Goal: Information Seeking & Learning: Find specific fact

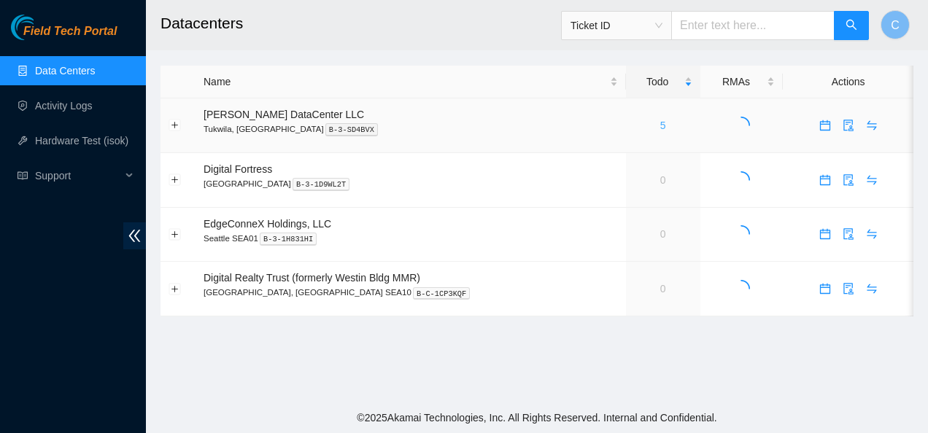
click at [660, 128] on link "5" at bounding box center [663, 126] width 6 height 12
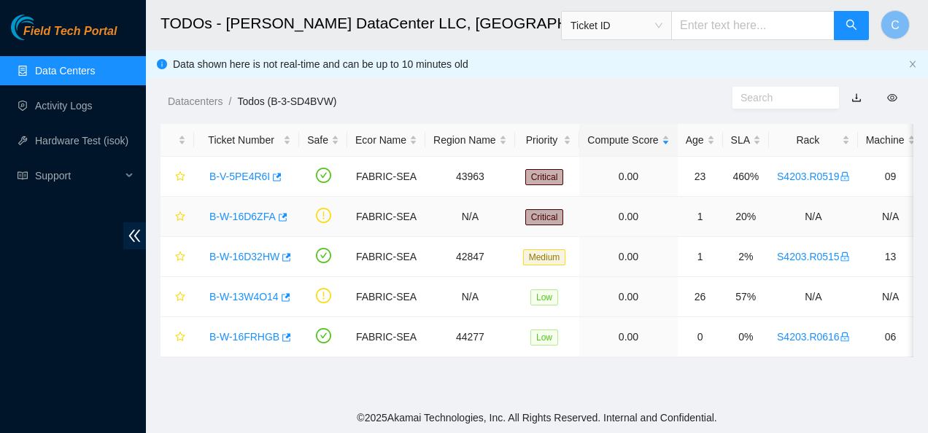
click at [257, 214] on link "B-W-16D6ZFA" at bounding box center [242, 217] width 66 height 12
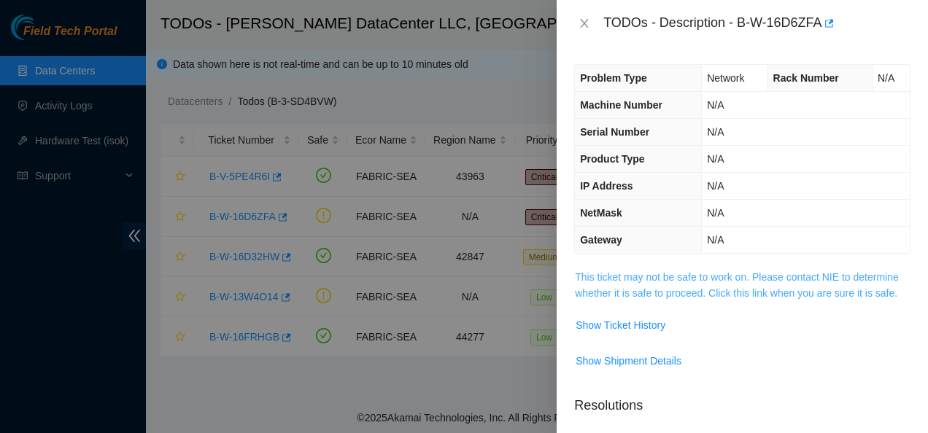
click at [595, 271] on link "This ticket may not be safe to work on. Please contact NIE to determine whether…" at bounding box center [737, 285] width 324 height 28
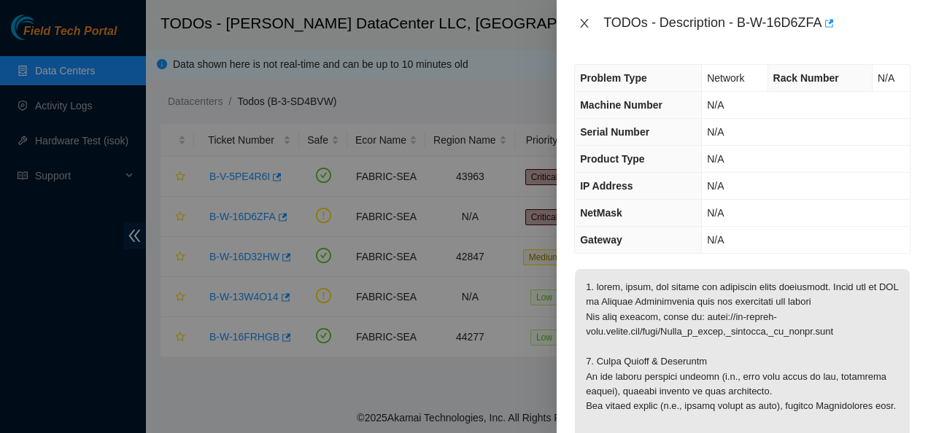
click at [586, 21] on icon "close" at bounding box center [584, 24] width 12 height 12
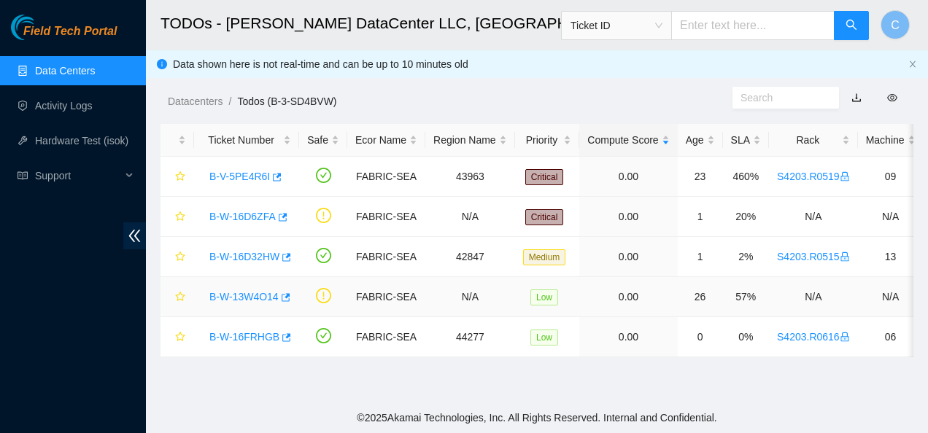
click at [260, 298] on link "B-W-13W4O14" at bounding box center [243, 297] width 69 height 12
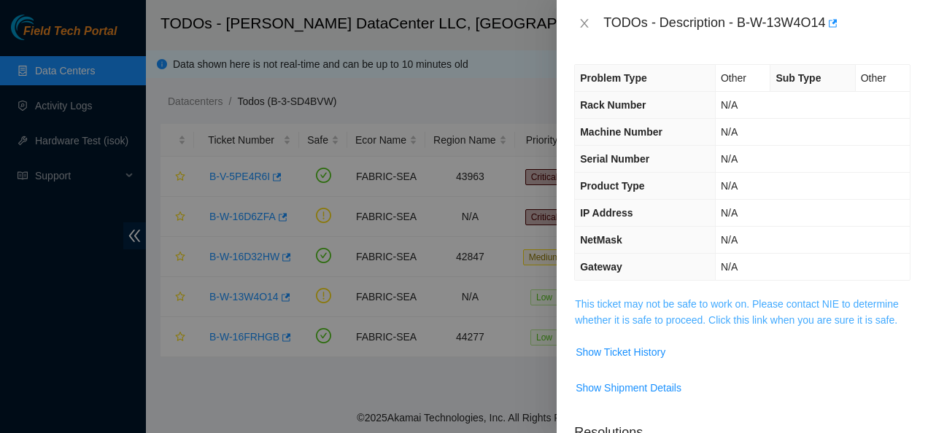
click at [756, 303] on link "This ticket may not be safe to work on. Please contact NIE to determine whether…" at bounding box center [737, 312] width 324 height 28
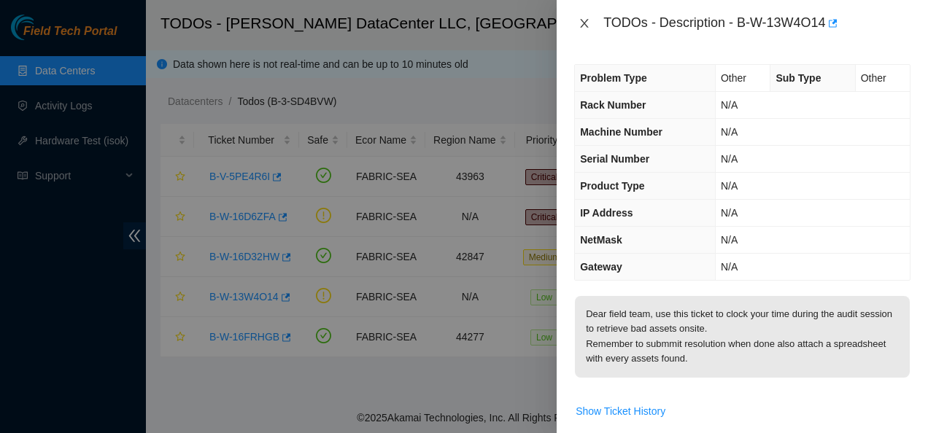
click at [582, 22] on icon "close" at bounding box center [584, 24] width 12 height 12
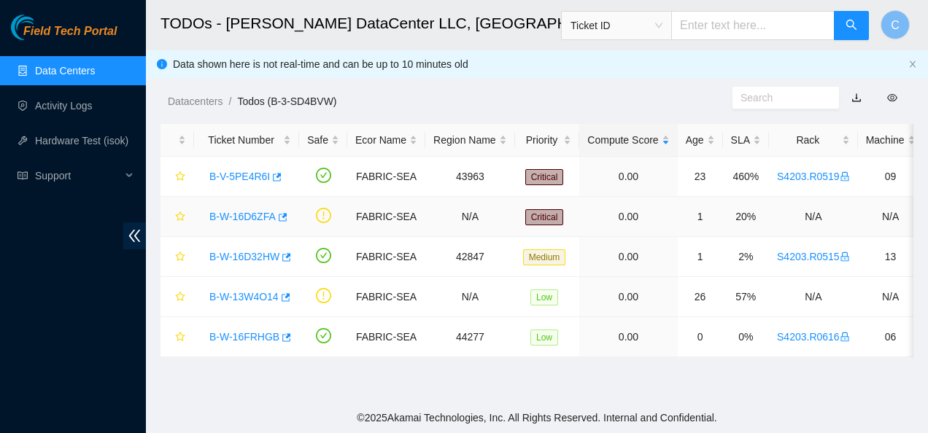
click at [249, 211] on link "B-W-16D6ZFA" at bounding box center [242, 217] width 66 height 12
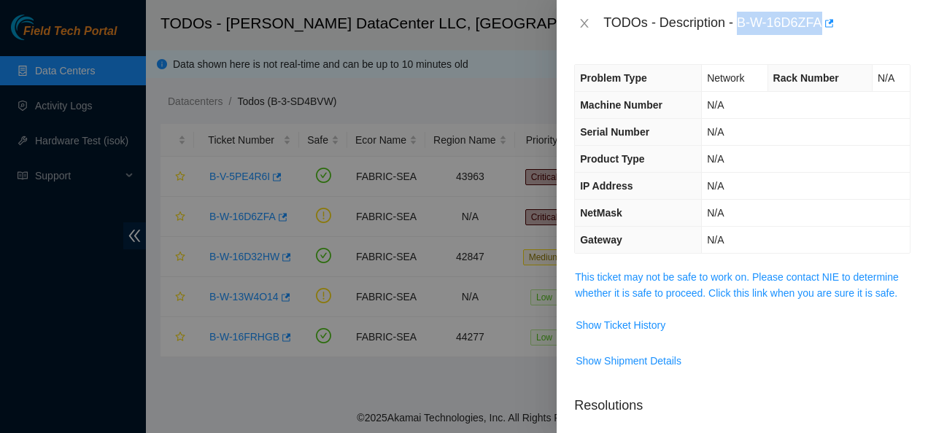
drag, startPoint x: 737, startPoint y: 23, endPoint x: 821, endPoint y: 26, distance: 83.2
click at [821, 26] on div "TODOs - Description - B-W-16D6ZFA" at bounding box center [756, 23] width 307 height 23
copy div "B-W-16D6ZFA"
